Goal: Complete application form

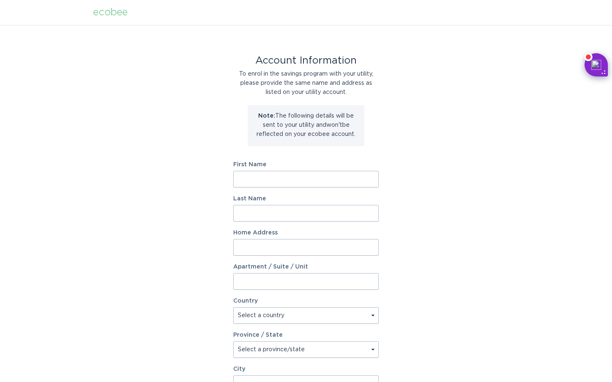
click at [328, 177] on input "First Name" at bounding box center [306, 179] width 146 height 17
type input "[PERSON_NAME]"
type input "[STREET_ADDRESS][PERSON_NAME]"
click at [320, 314] on select "Select a country [GEOGRAPHIC_DATA] [GEOGRAPHIC_DATA]" at bounding box center [306, 315] width 146 height 17
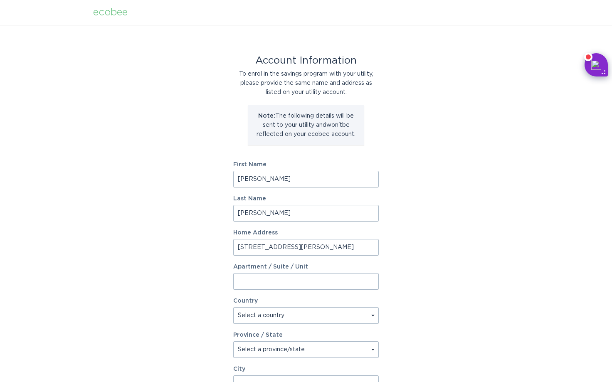
select select "US"
click at [233, 307] on select "Select a country [GEOGRAPHIC_DATA] [GEOGRAPHIC_DATA]" at bounding box center [306, 315] width 146 height 17
click at [315, 350] on select "Select a province/state [US_STATE] [US_STATE] [US_STATE] [US_STATE] [US_STATE] …" at bounding box center [306, 349] width 146 height 17
select select "NY"
click at [233, 341] on select "Select a province/state [US_STATE] [US_STATE] [US_STATE] [US_STATE] [US_STATE] …" at bounding box center [306, 349] width 146 height 17
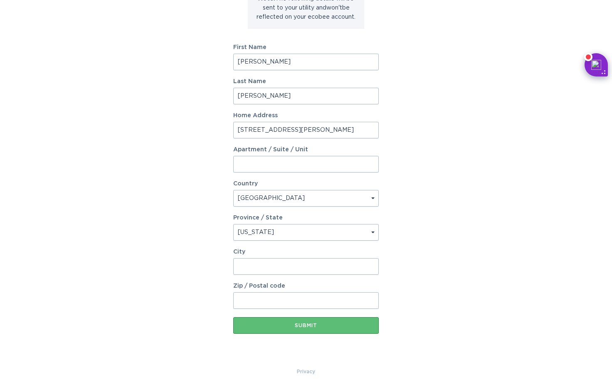
scroll to position [124, 0]
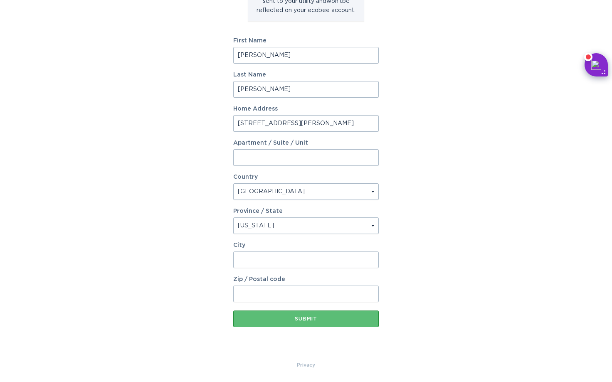
click at [274, 252] on input "City" at bounding box center [306, 260] width 146 height 17
type input "[GEOGRAPHIC_DATA]"
click at [279, 285] on div "Zip / Postal code" at bounding box center [306, 290] width 146 height 26
click at [280, 290] on input "Zip / Postal code" at bounding box center [306, 294] width 146 height 17
type input "12027"
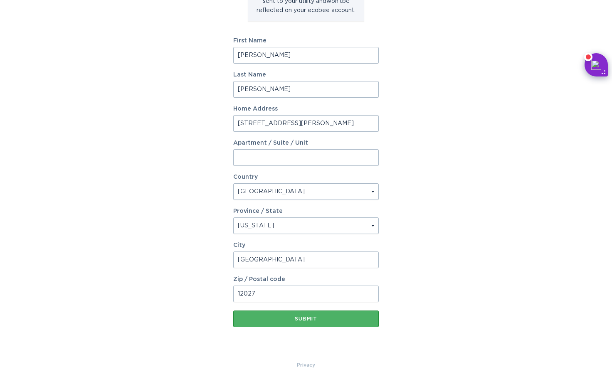
click at [294, 320] on div "Submit" at bounding box center [306, 319] width 137 height 5
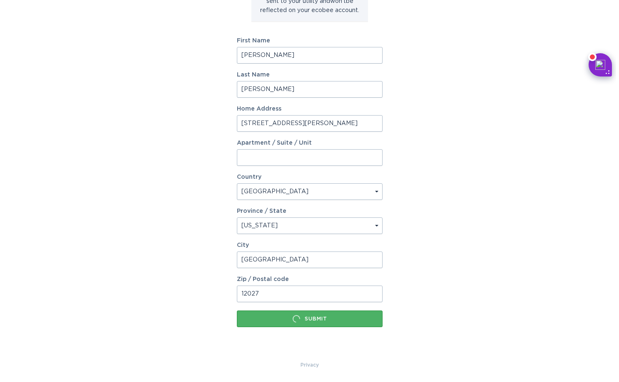
scroll to position [0, 0]
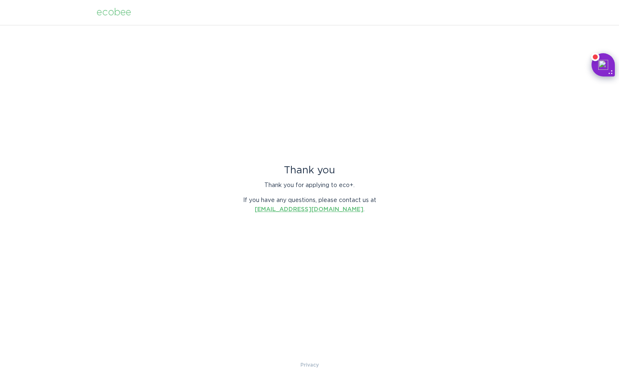
click at [319, 208] on link "[EMAIL_ADDRESS][DOMAIN_NAME]" at bounding box center [309, 210] width 109 height 6
